Goal: Information Seeking & Learning: Learn about a topic

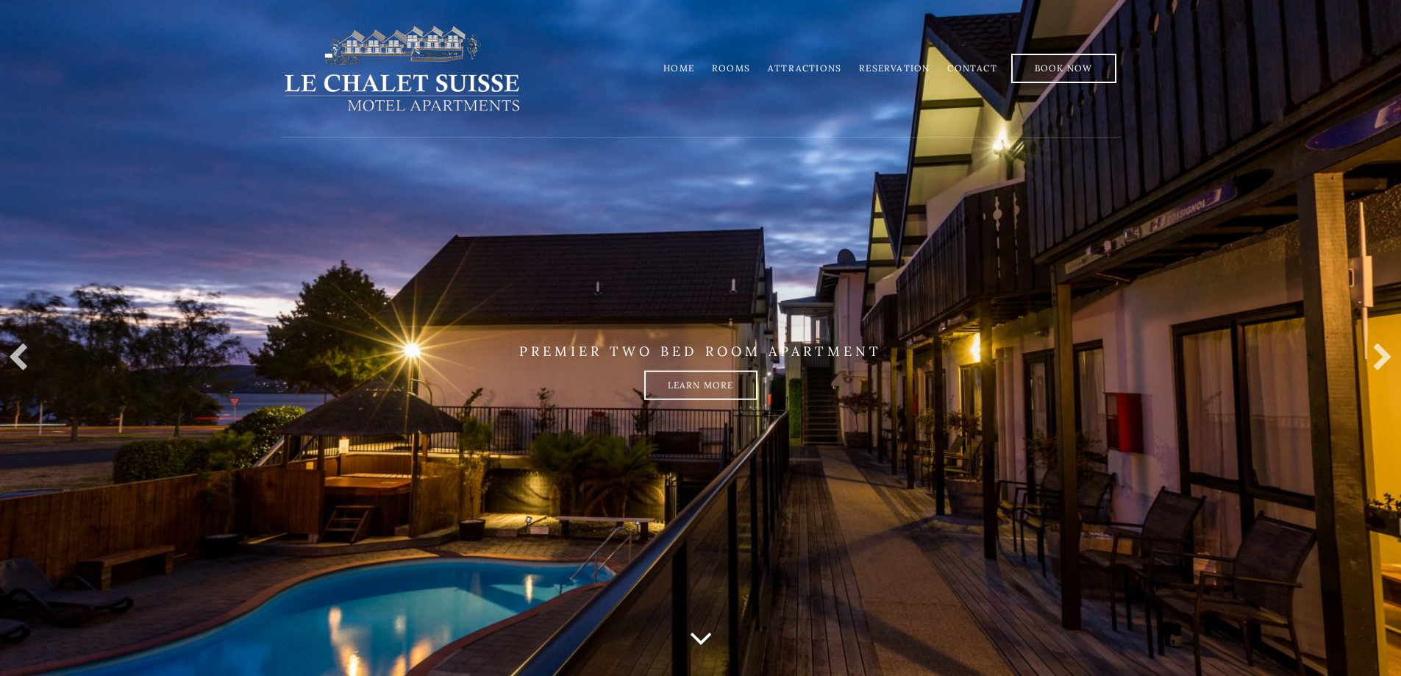
click at [736, 63] on link "Rooms" at bounding box center [731, 68] width 38 height 11
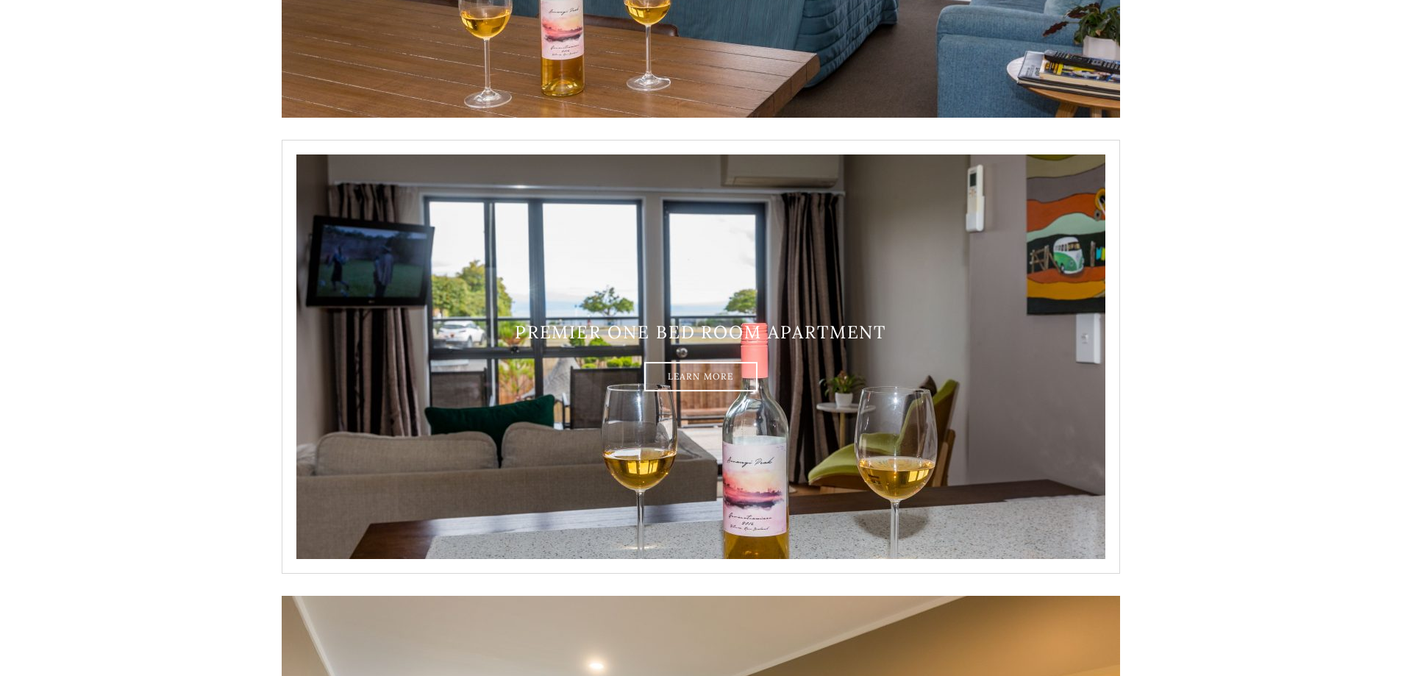
scroll to position [1103, 0]
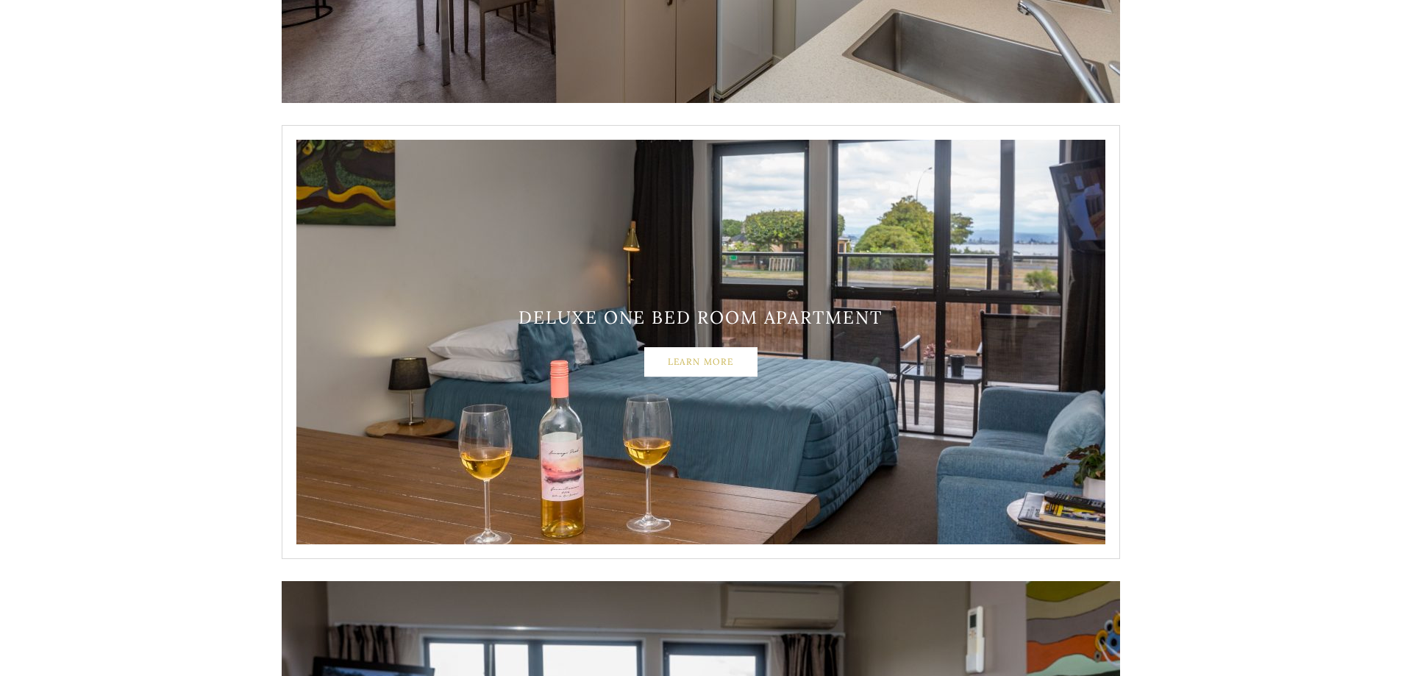
click at [721, 364] on link "Learn More" at bounding box center [700, 361] width 113 height 29
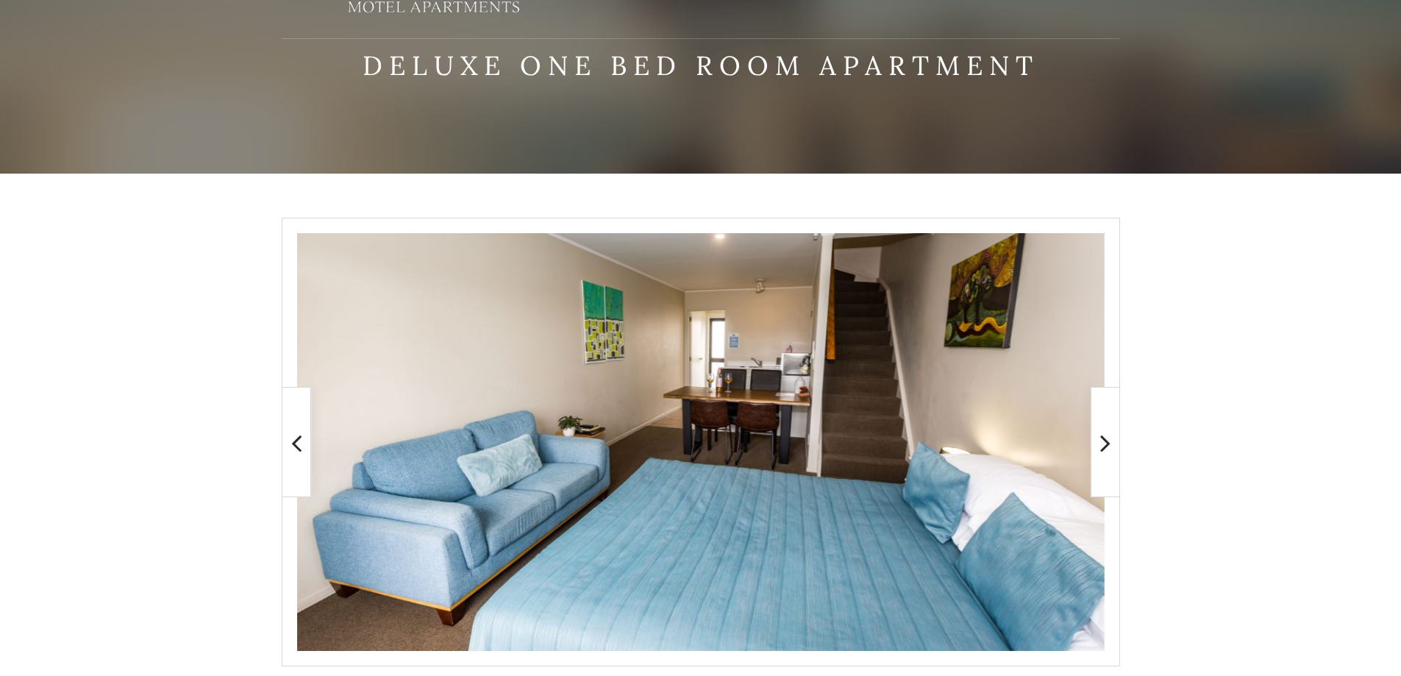
scroll to position [221, 0]
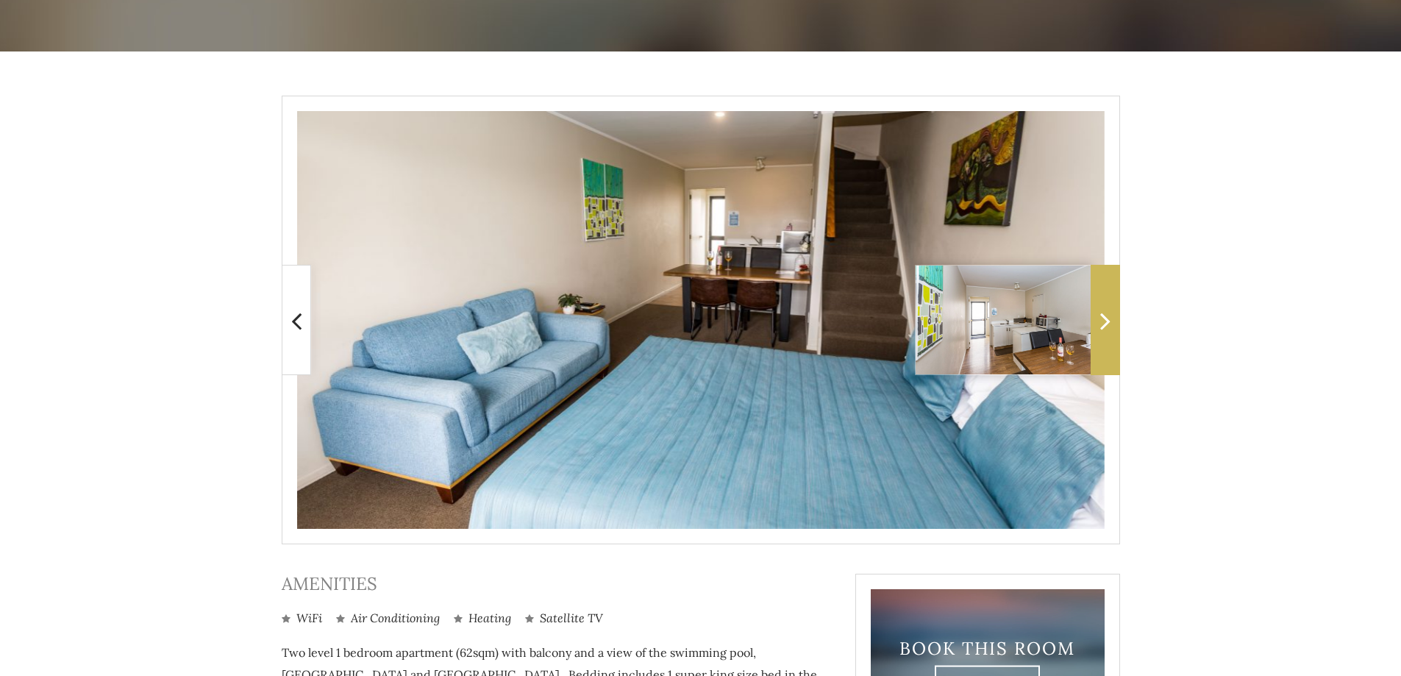
click at [1106, 324] on icon at bounding box center [1106, 320] width 10 height 29
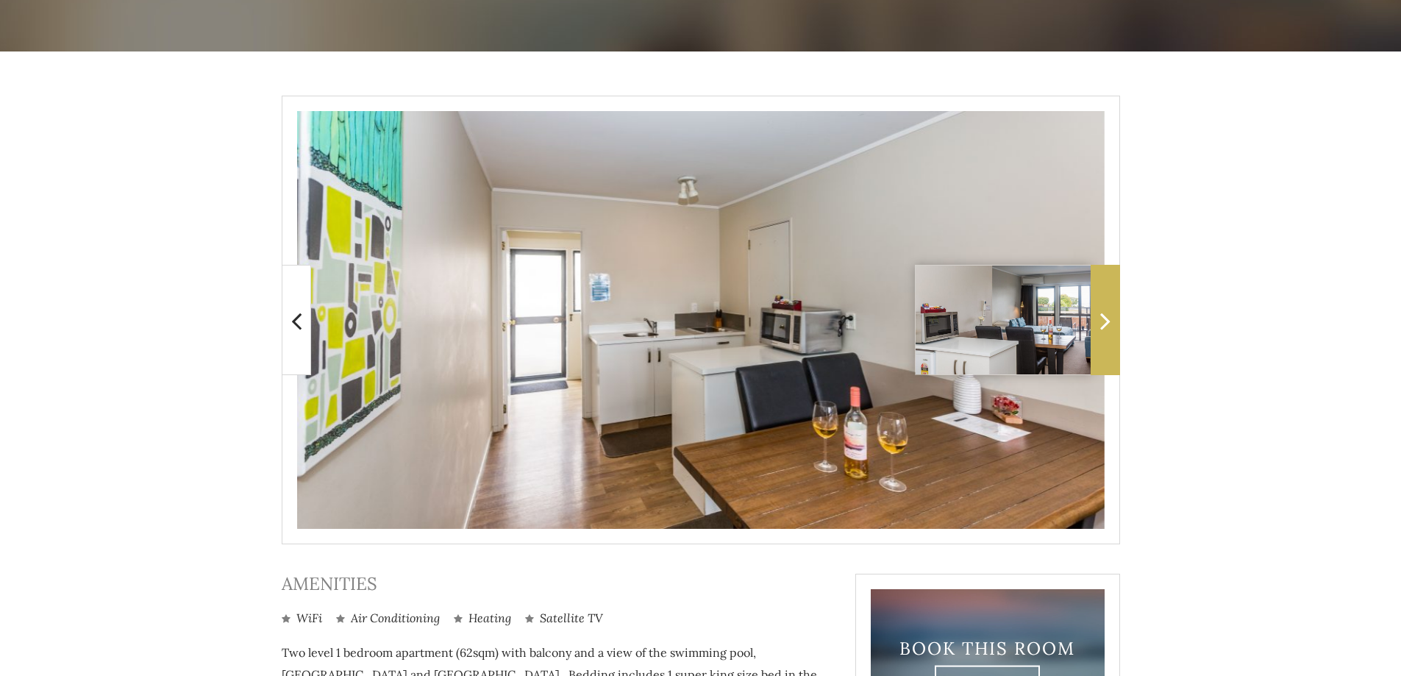
click at [1106, 324] on icon at bounding box center [1106, 320] width 10 height 29
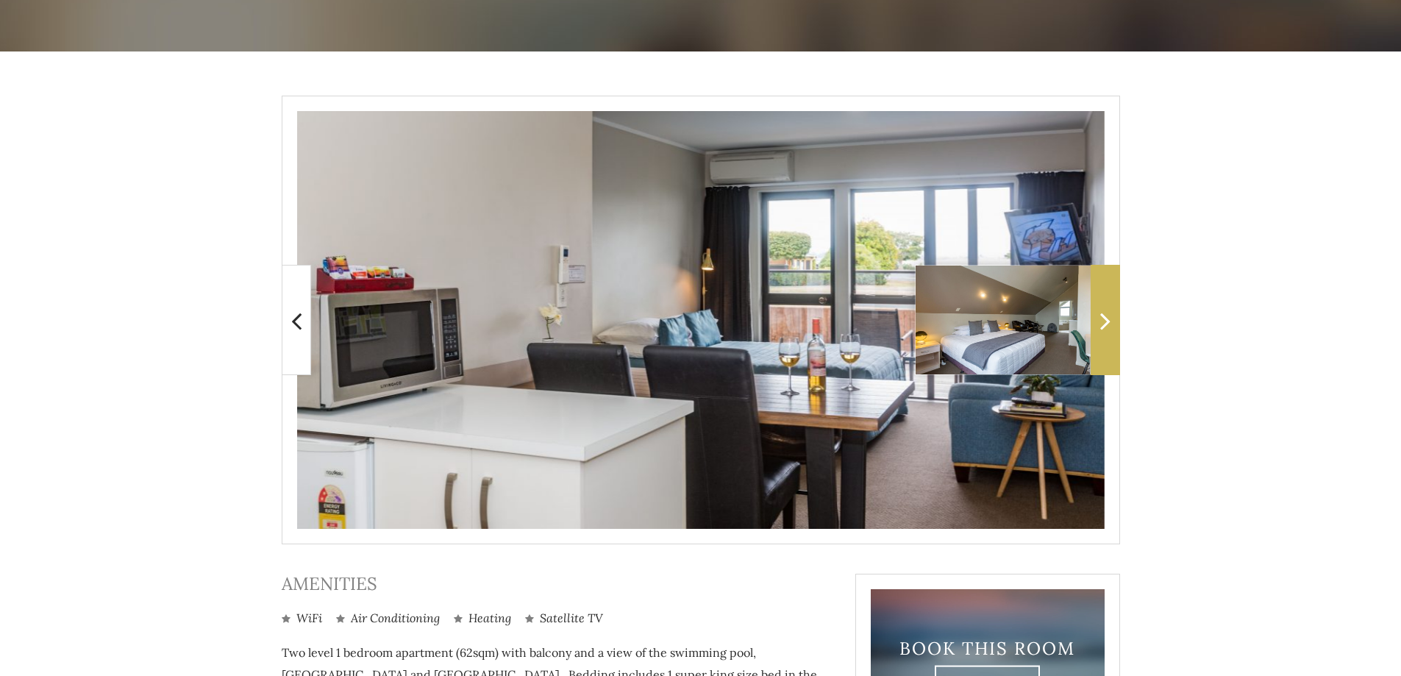
click at [1106, 324] on icon at bounding box center [1106, 320] width 10 height 29
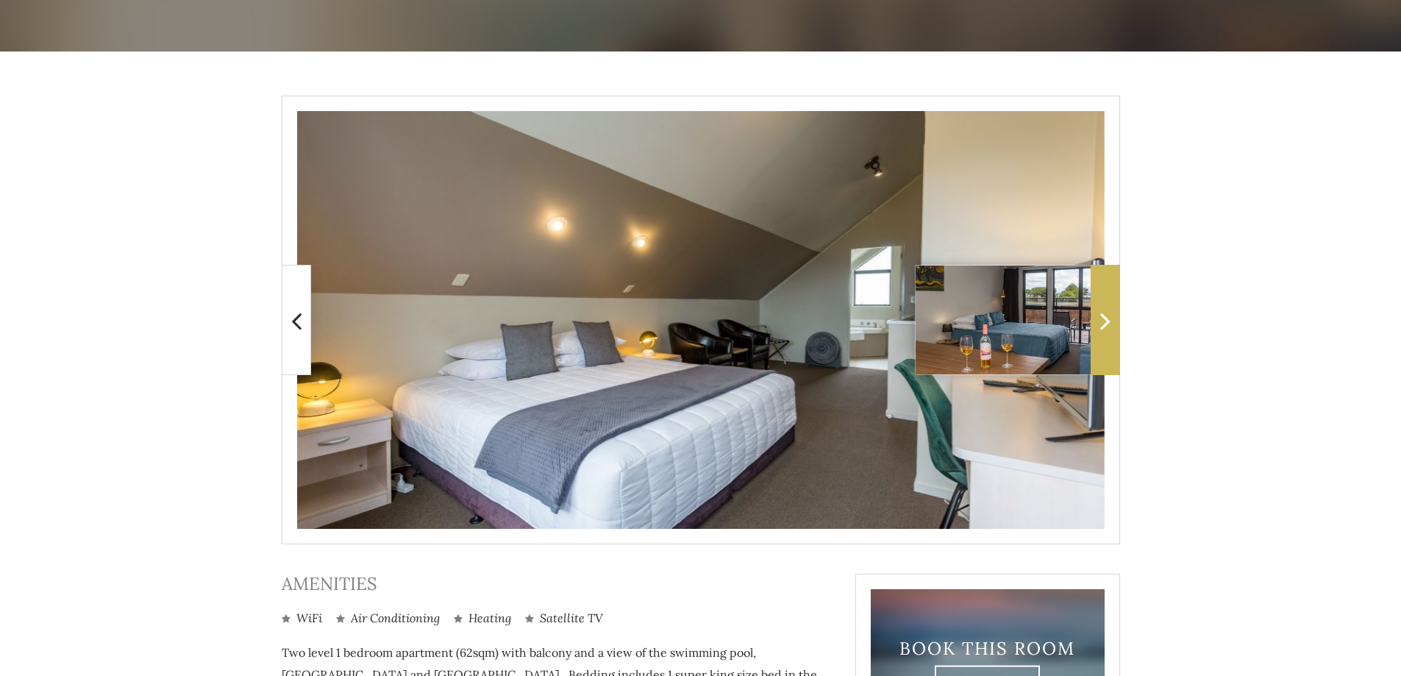
click at [1106, 324] on icon at bounding box center [1106, 320] width 10 height 29
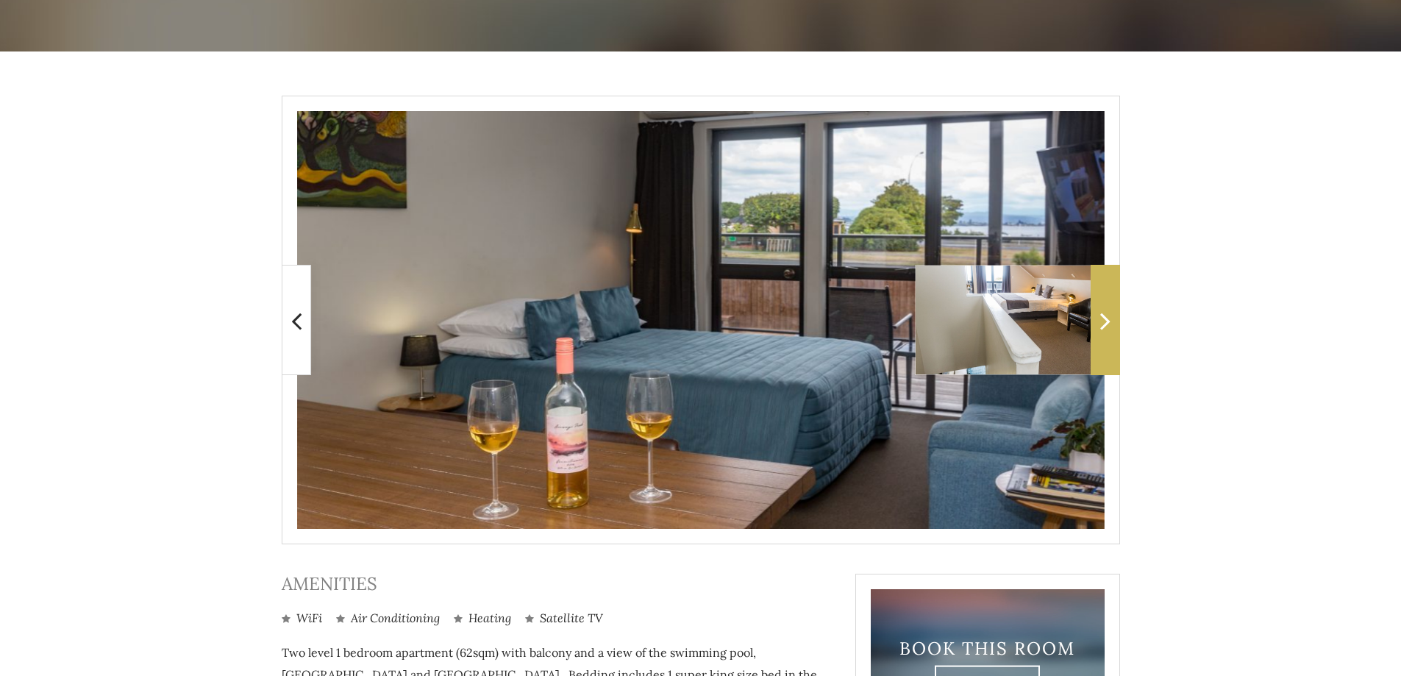
click at [1106, 324] on icon at bounding box center [1106, 320] width 10 height 29
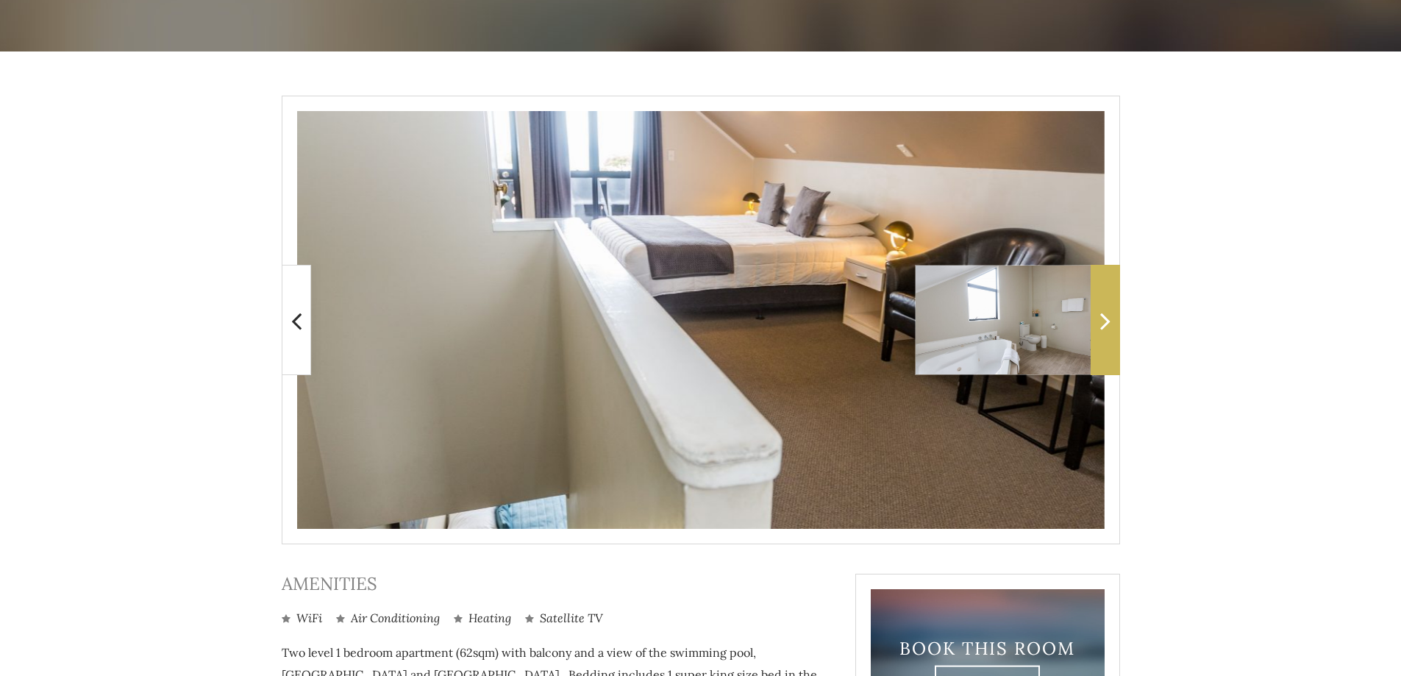
click at [1106, 324] on icon at bounding box center [1106, 320] width 10 height 29
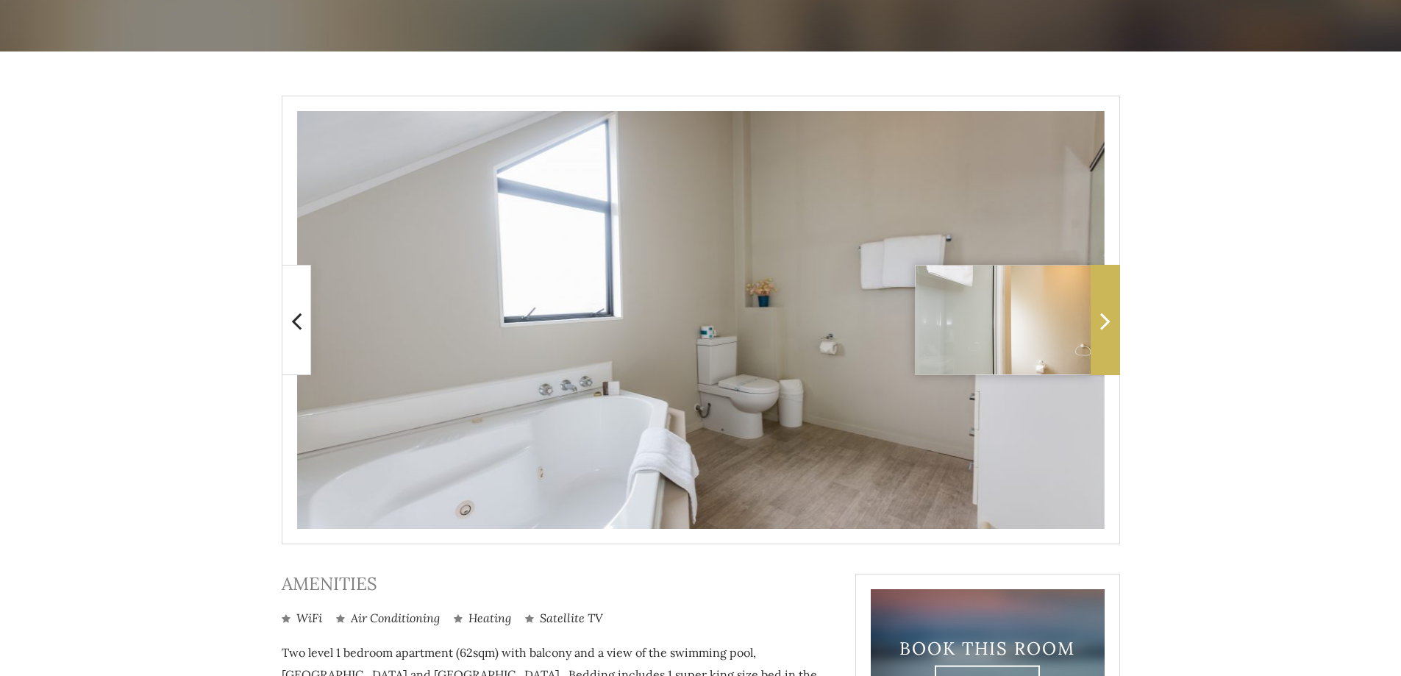
click at [1106, 324] on icon at bounding box center [1106, 320] width 10 height 29
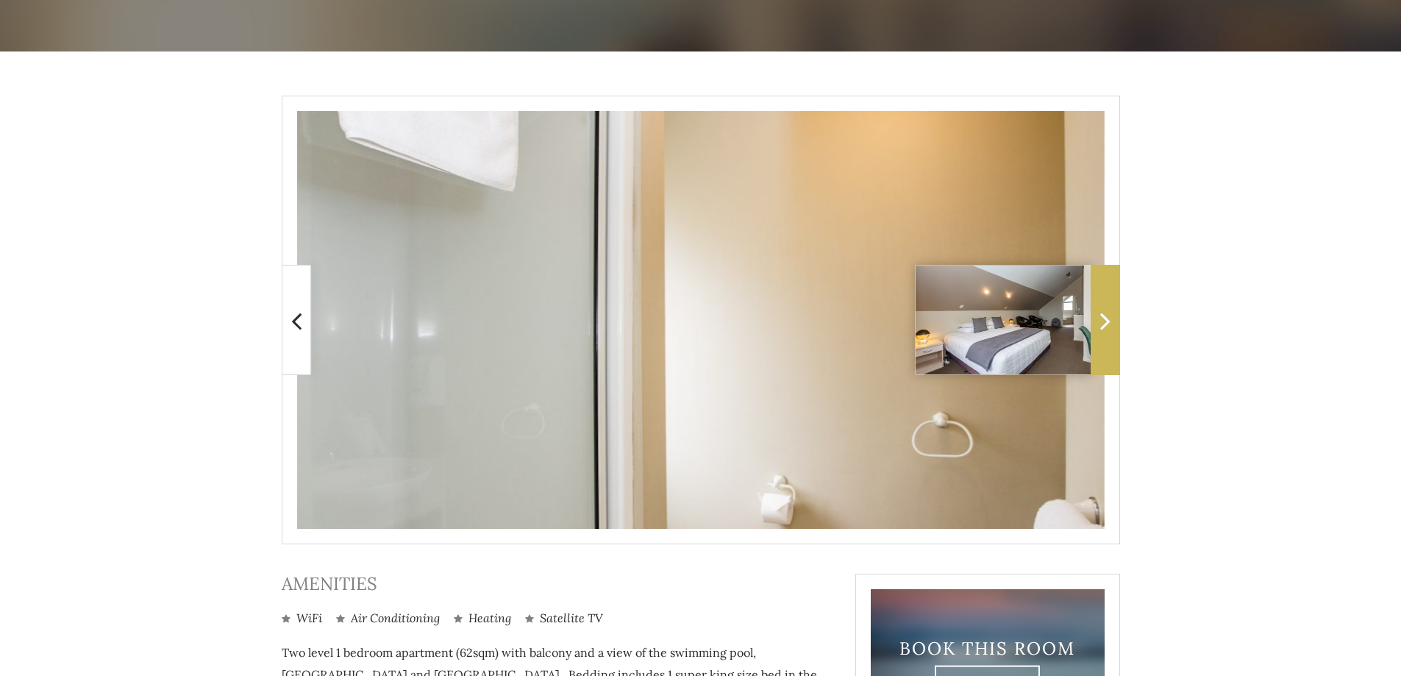
click at [1106, 324] on icon at bounding box center [1106, 320] width 10 height 29
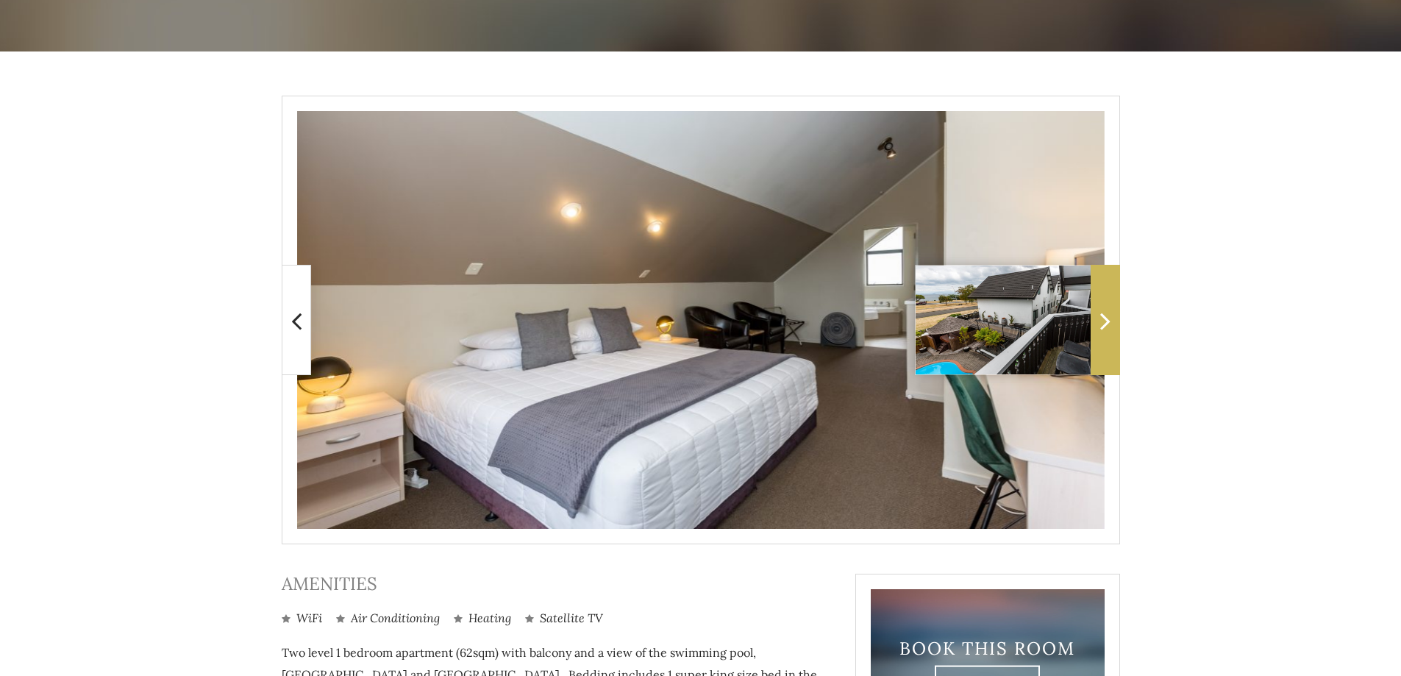
click at [1106, 324] on icon at bounding box center [1106, 320] width 10 height 29
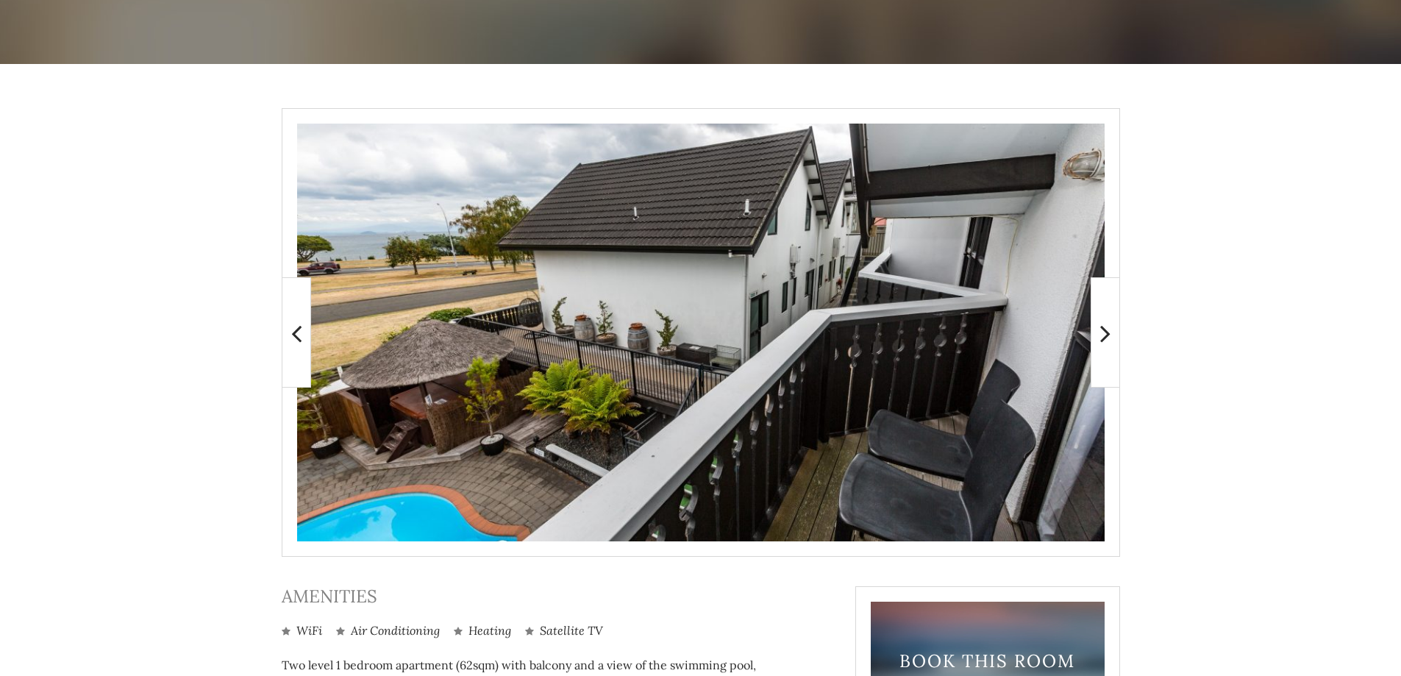
scroll to position [0, 0]
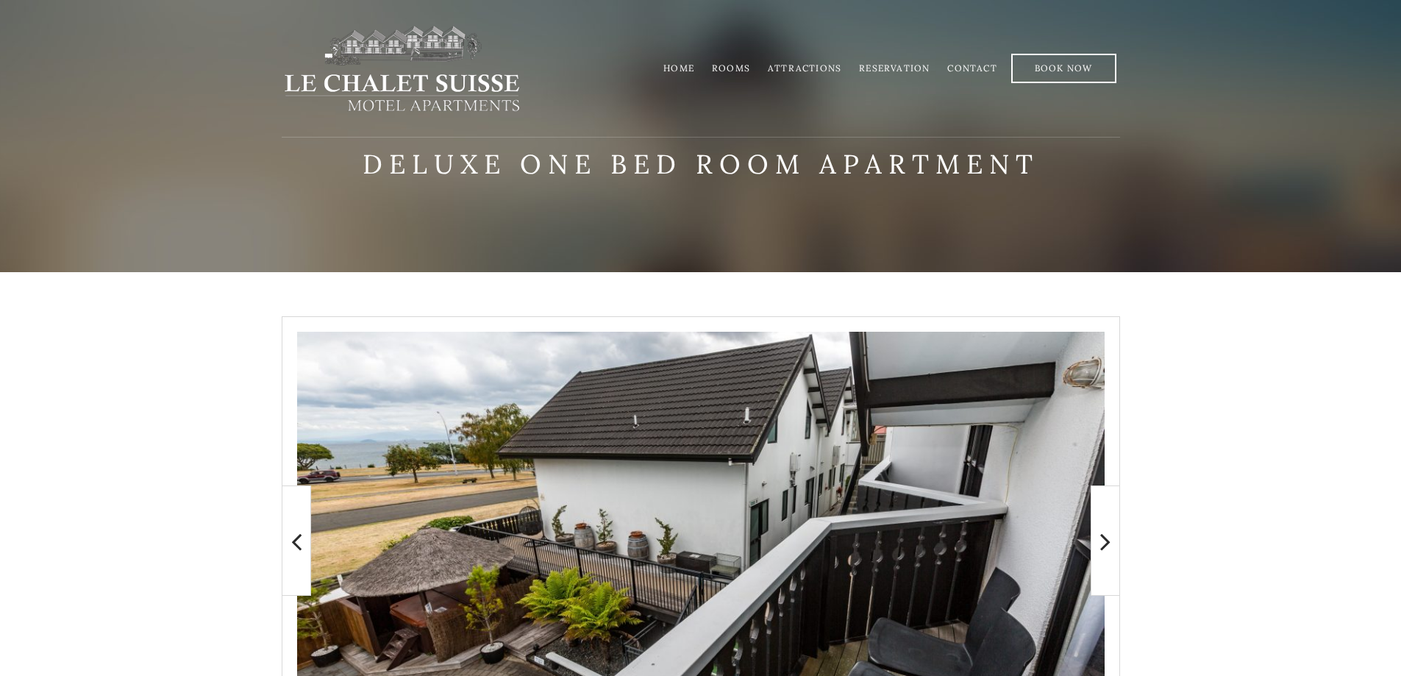
click at [688, 67] on link "Home" at bounding box center [679, 68] width 31 height 11
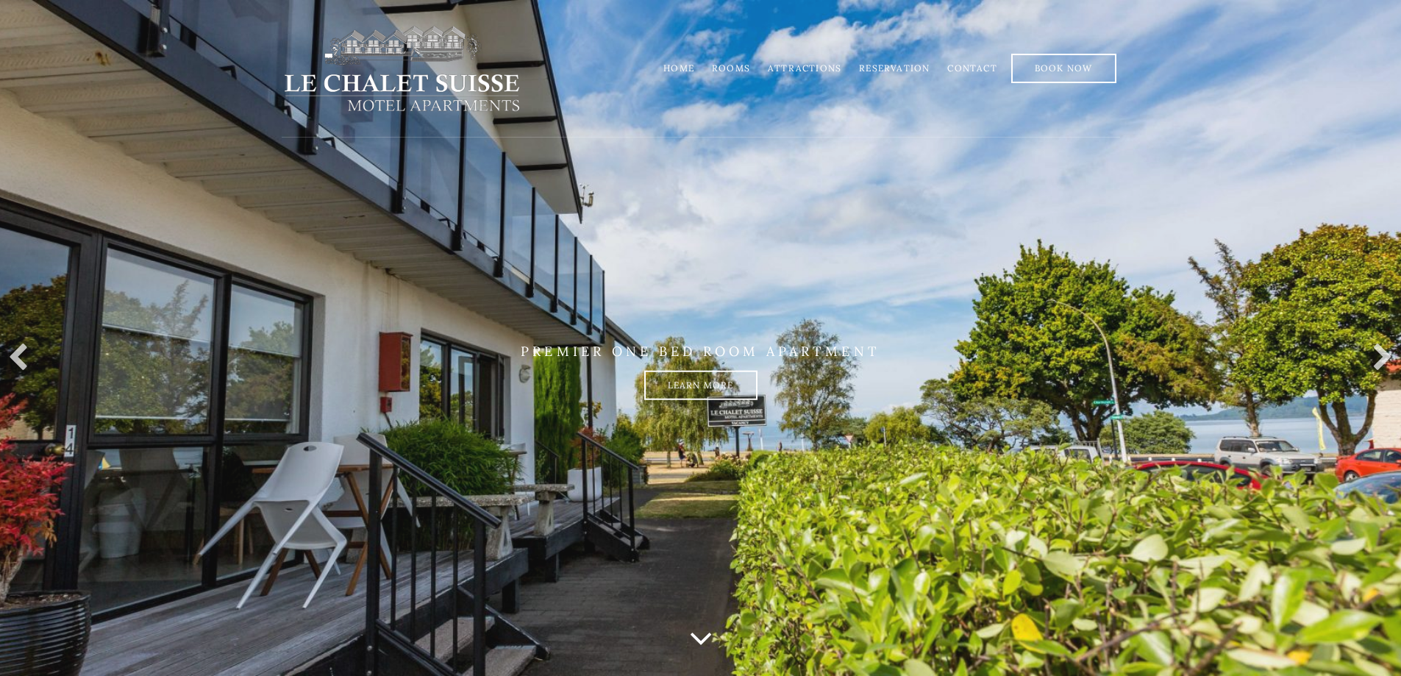
click at [808, 65] on link "Attractions" at bounding box center [805, 68] width 74 height 11
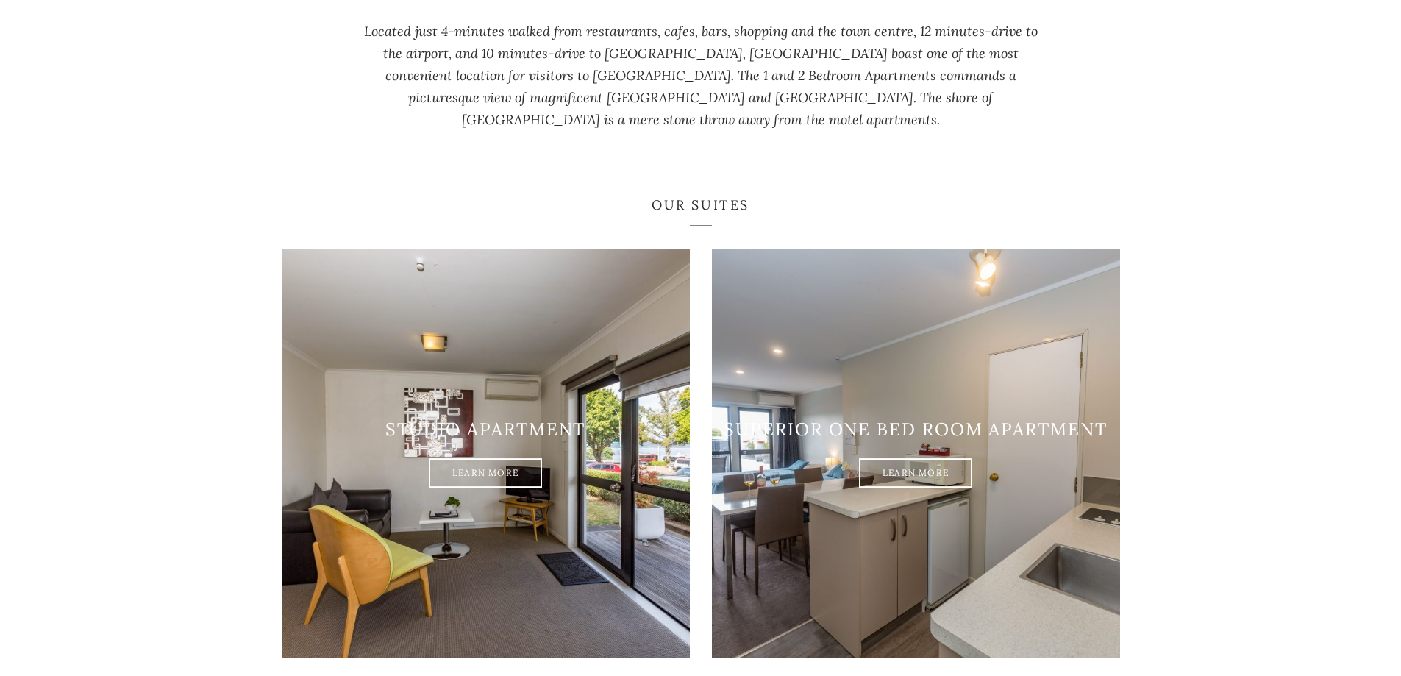
scroll to position [490, 0]
